Goal: Information Seeking & Learning: Check status

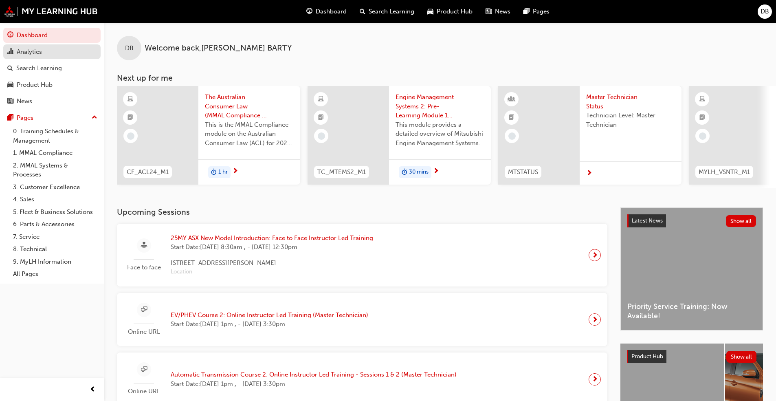
click at [32, 55] on div "Analytics" at bounding box center [29, 51] width 25 height 9
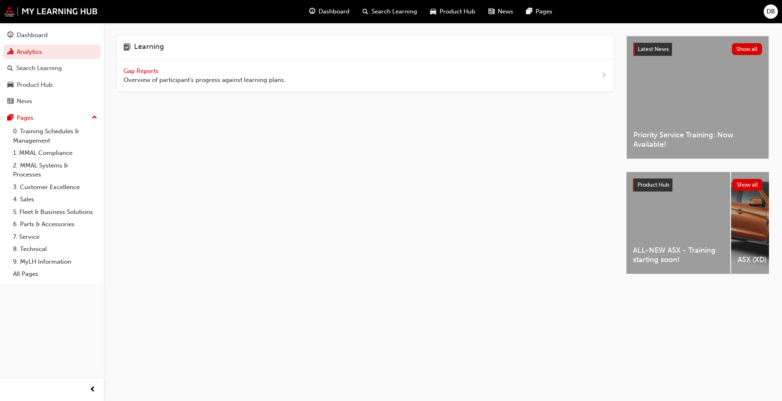
click at [148, 67] on span "Gap Reports" at bounding box center [141, 70] width 37 height 7
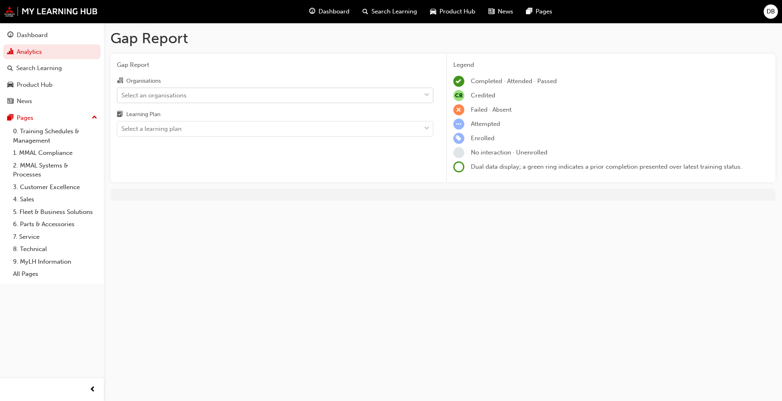
click at [286, 102] on div "Select an organisations" at bounding box center [275, 95] width 316 height 15
click at [122, 98] on input "Organisations Select an organisations" at bounding box center [121, 94] width 1 height 7
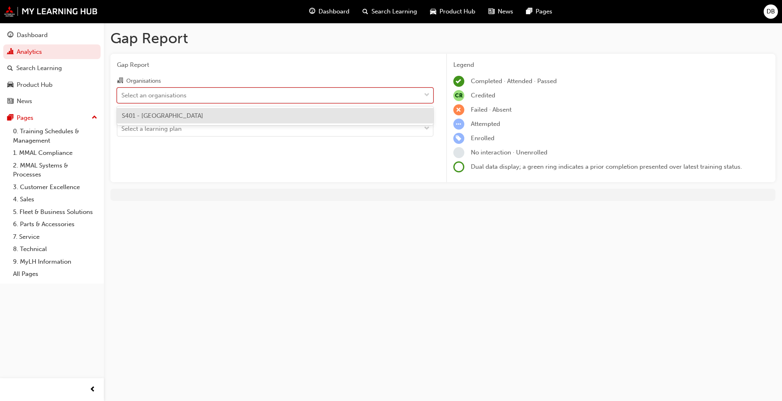
click at [263, 99] on div "Select an organisations" at bounding box center [268, 95] width 303 height 14
click at [122, 98] on input "Organisations option S401 - [GEOGRAPHIC_DATA] Mitsubishi focused, 1 of 1. 1 res…" at bounding box center [121, 94] width 1 height 7
click at [355, 96] on div "Select an organisations" at bounding box center [268, 95] width 303 height 14
click at [122, 96] on input "Organisations option S401 - [GEOGRAPHIC_DATA] Mitsubishi focused, 1 of 1. 1 res…" at bounding box center [121, 94] width 1 height 7
click at [218, 118] on div "S401 - [GEOGRAPHIC_DATA]" at bounding box center [275, 116] width 316 height 16
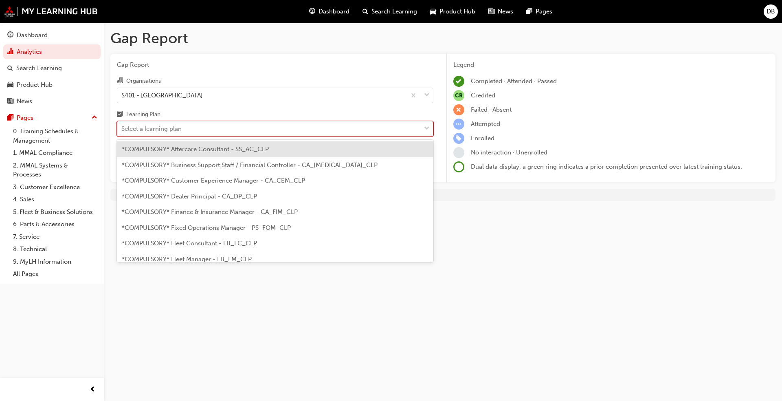
click at [225, 129] on div "Select a learning plan" at bounding box center [268, 129] width 303 height 14
click at [122, 129] on input "Learning Plan option *COMPULSORY* Aftercare Consultant - SS_AC_CLP focused, 1 o…" at bounding box center [121, 128] width 1 height 7
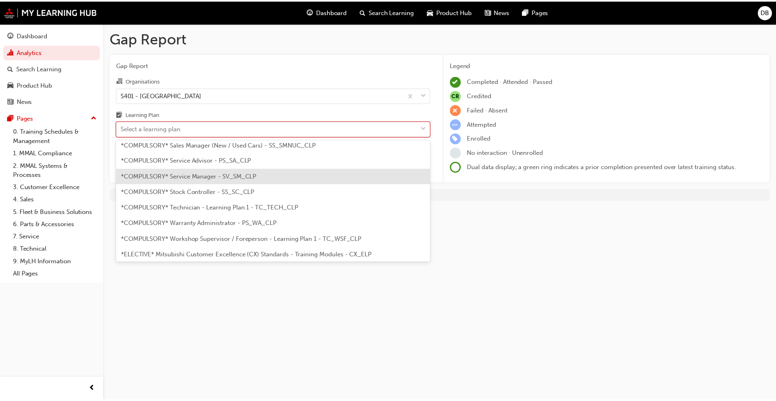
scroll to position [285, 0]
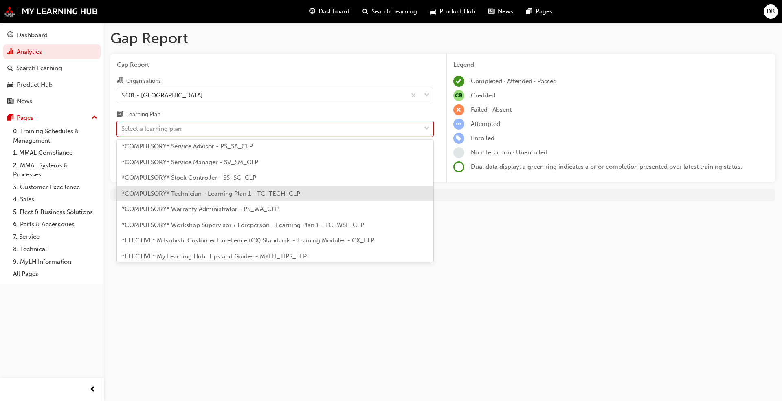
click at [208, 191] on span "*COMPULSORY* Technician - Learning Plan 1 - TC_TECH_CLP" at bounding box center [211, 193] width 178 height 7
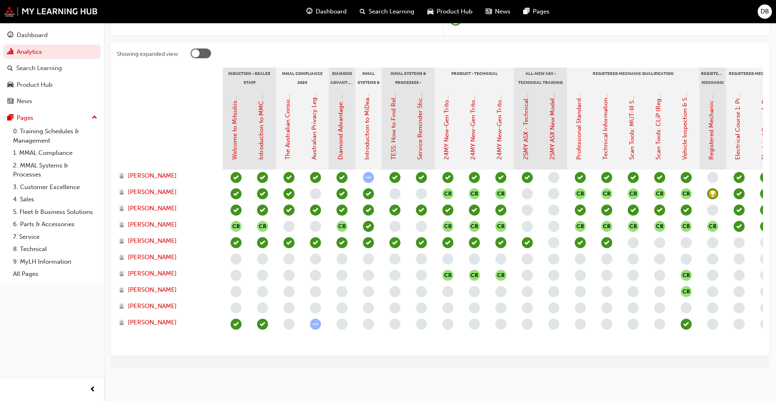
drag, startPoint x: 323, startPoint y: 348, endPoint x: 335, endPoint y: 345, distance: 12.6
click at [335, 305] on section "Induction - Dealer Staff MMAL Compliance 2024 Diamond Advantage - Fundamentals …" at bounding box center [440, 208] width 646 height 281
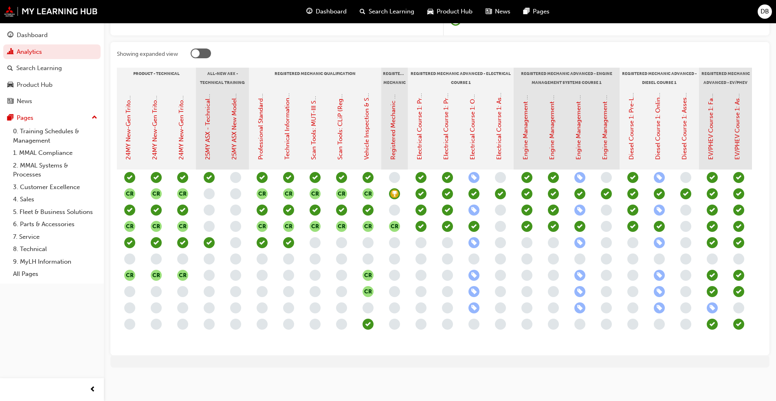
scroll to position [0, 334]
